Goal: Transaction & Acquisition: Purchase product/service

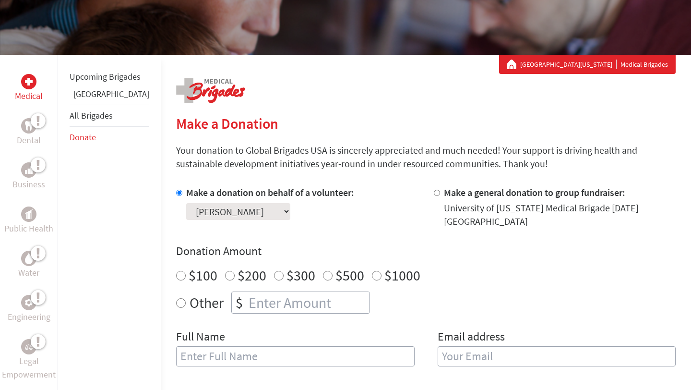
click at [176, 84] on img at bounding box center [210, 90] width 69 height 25
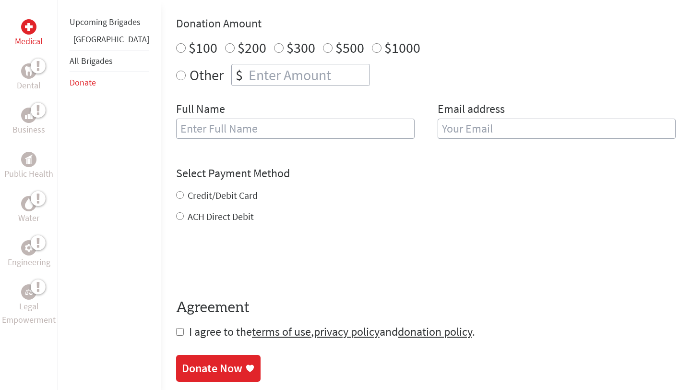
scroll to position [757, 0]
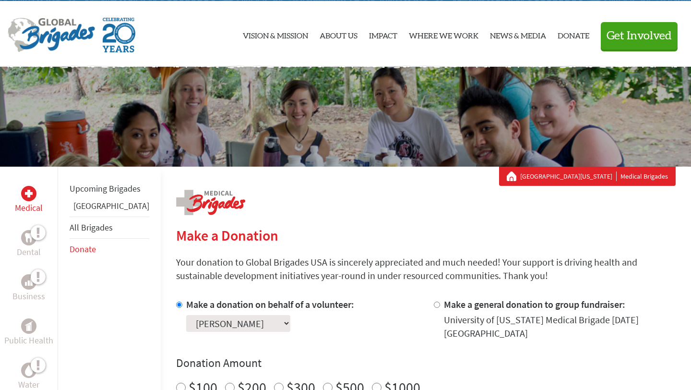
scroll to position [13, 0]
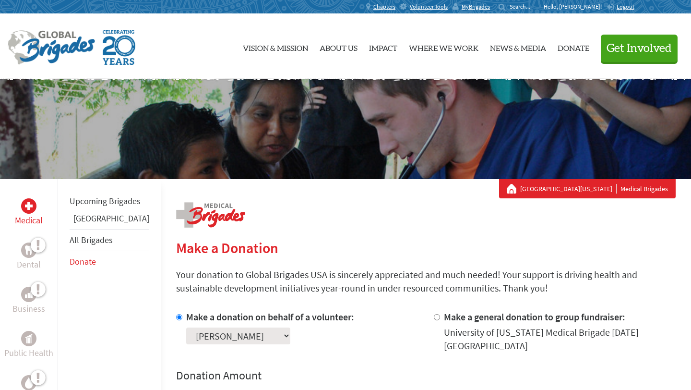
click at [571, 7] on p "Hello, [PERSON_NAME]!" at bounding box center [575, 7] width 63 height 8
click at [31, 215] on p "Medical" at bounding box center [29, 220] width 28 height 13
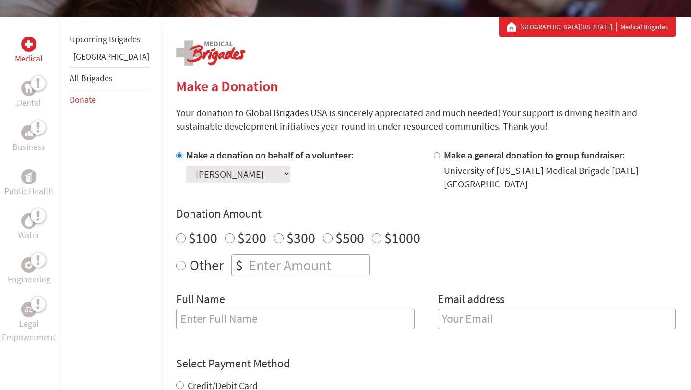
scroll to position [252, 0]
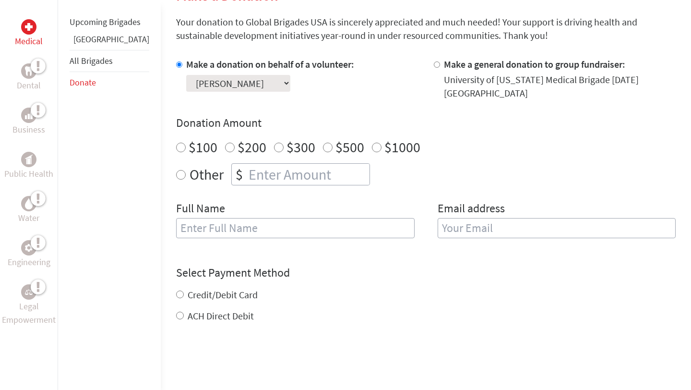
click at [211, 87] on select "Select a volunteer... [PERSON_NAME] [PERSON_NAME] [PERSON_NAME] [PERSON_NAME] […" at bounding box center [238, 83] width 104 height 17
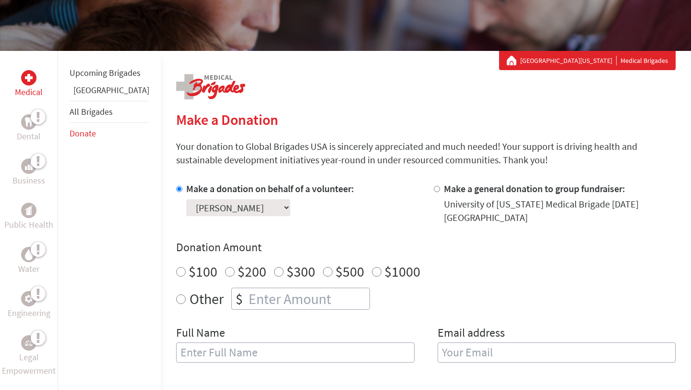
scroll to position [0, 0]
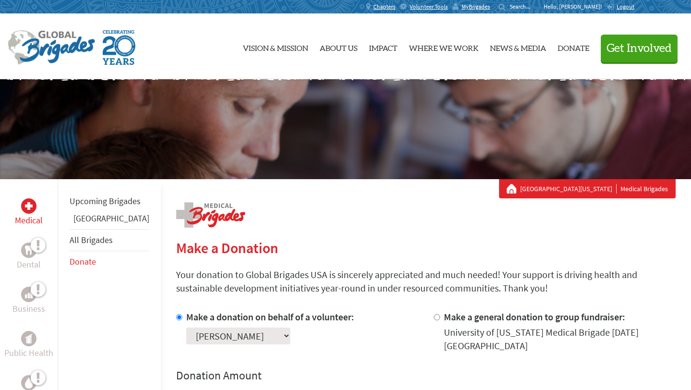
click at [44, 63] on img at bounding box center [51, 47] width 87 height 35
